Goal: Task Accomplishment & Management: Use online tool/utility

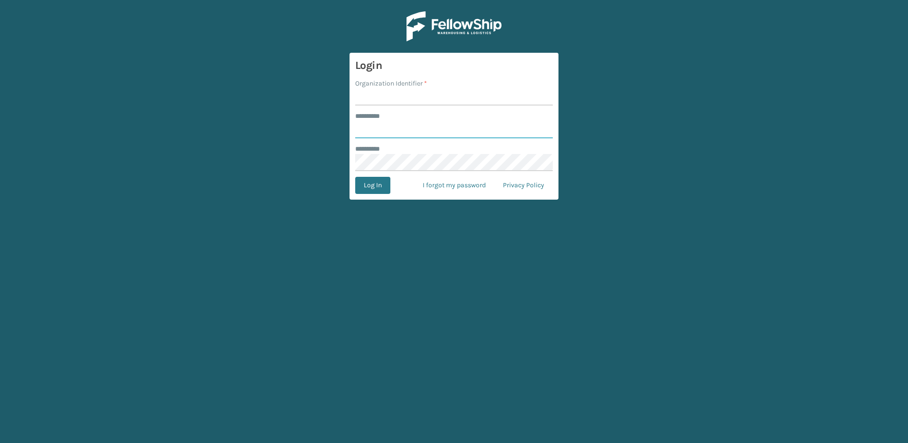
type input "********"
click at [381, 96] on input "Organization Identifier *" at bounding box center [454, 96] width 198 height 17
click at [374, 96] on input "Organization Identifier *" at bounding box center [454, 96] width 198 height 17
type input "Fellowship - East"
click at [369, 187] on button "Log In" at bounding box center [372, 185] width 35 height 17
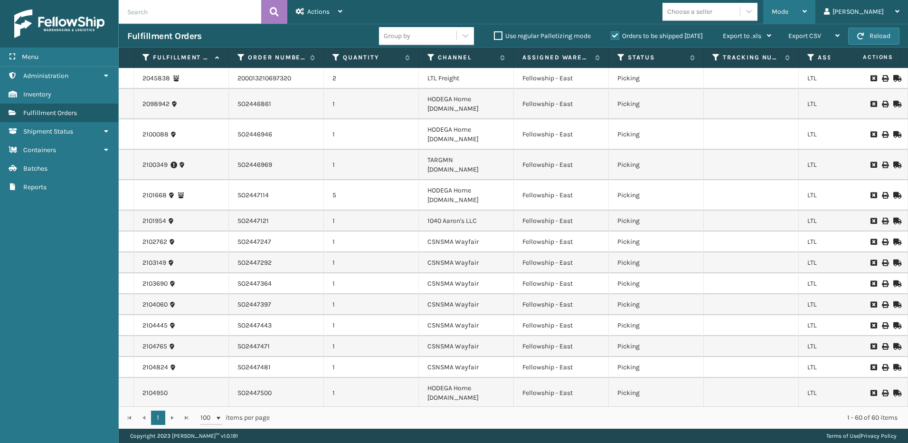
click at [807, 6] on div "Mode" at bounding box center [789, 12] width 35 height 24
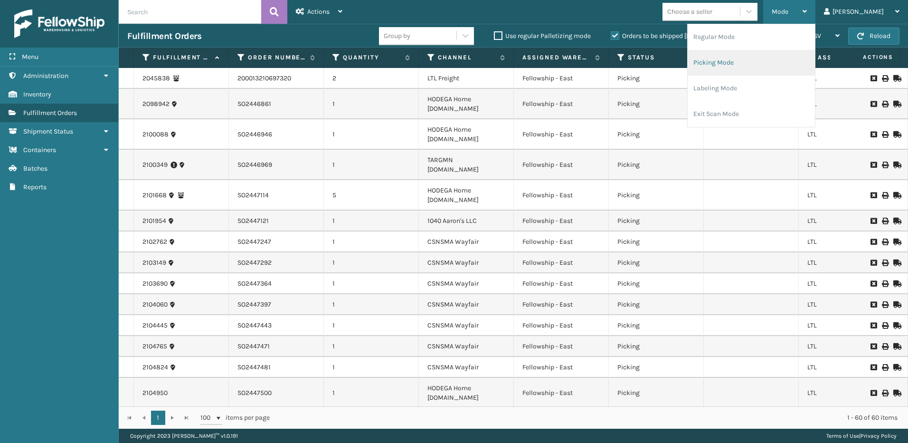
click at [752, 58] on li "Picking Mode" at bounding box center [751, 63] width 127 height 26
